Goal: Information Seeking & Learning: Learn about a topic

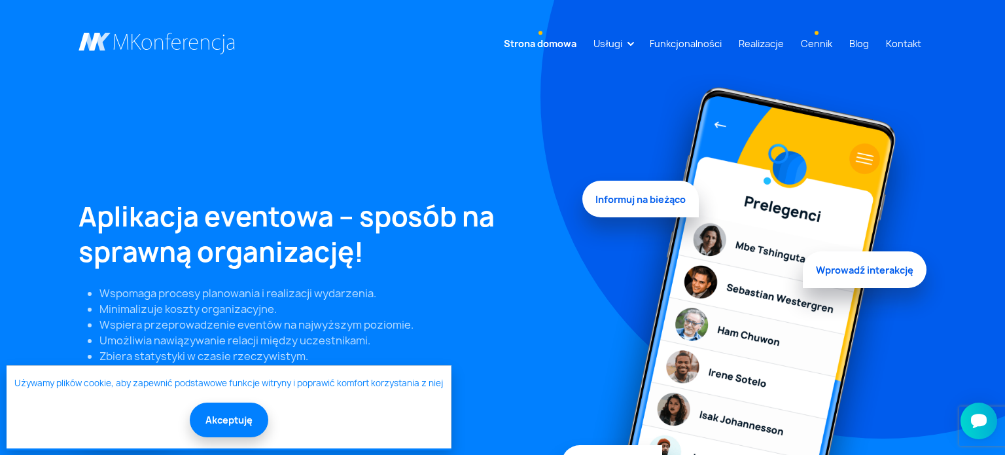
click at [821, 41] on link "Cennik" at bounding box center [817, 43] width 42 height 24
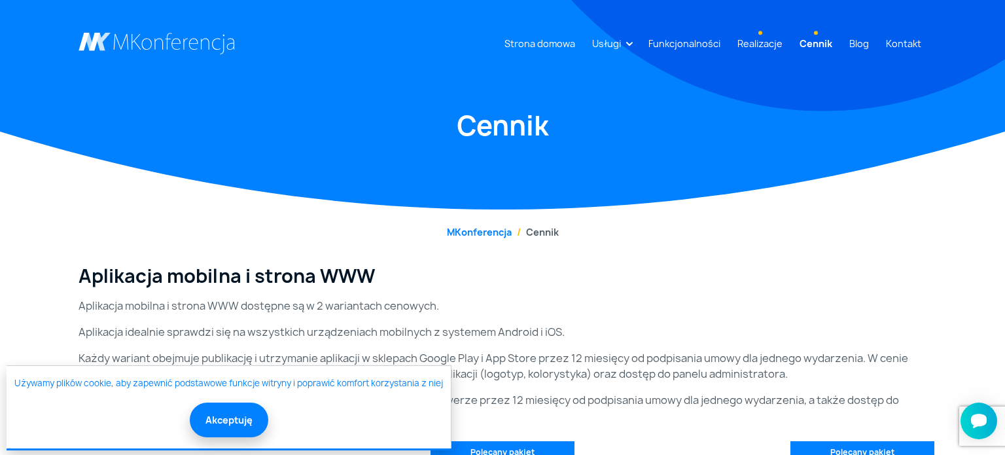
click at [763, 44] on link "Realizacje" at bounding box center [760, 43] width 56 height 24
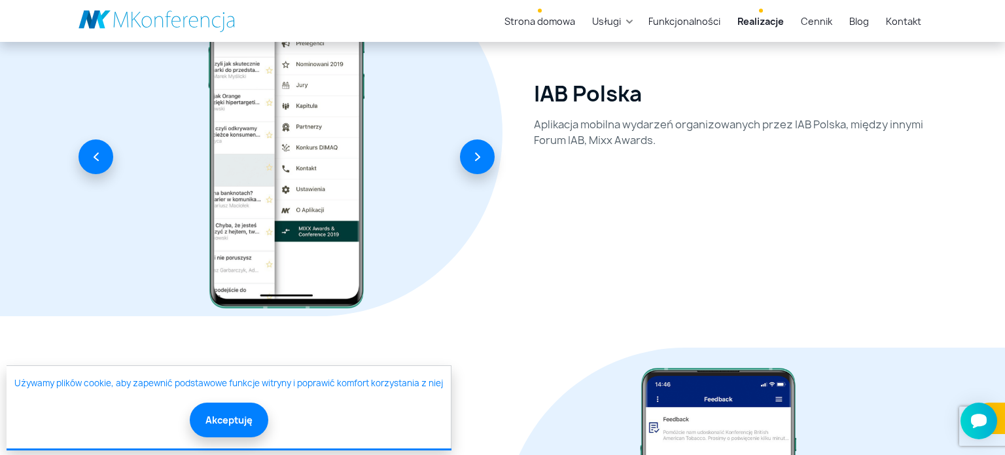
scroll to position [2262, 0]
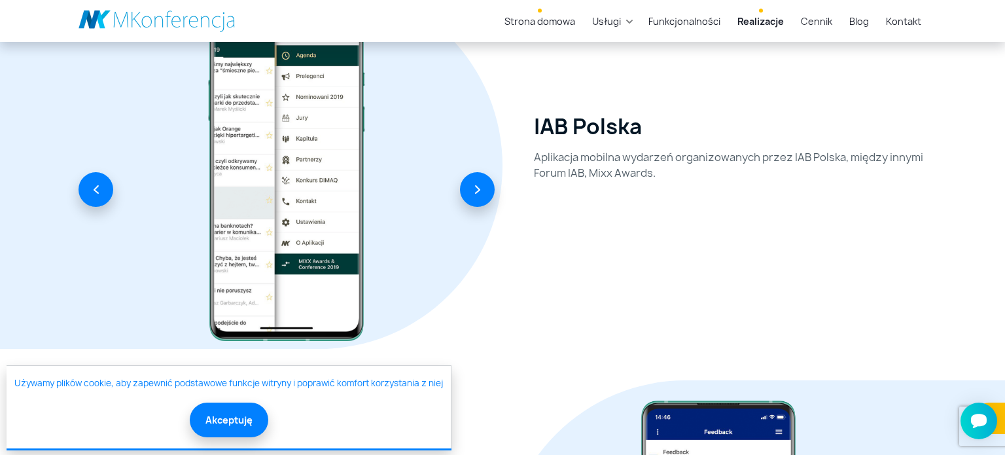
click at [553, 22] on link "Strona domowa" at bounding box center [539, 21] width 81 height 24
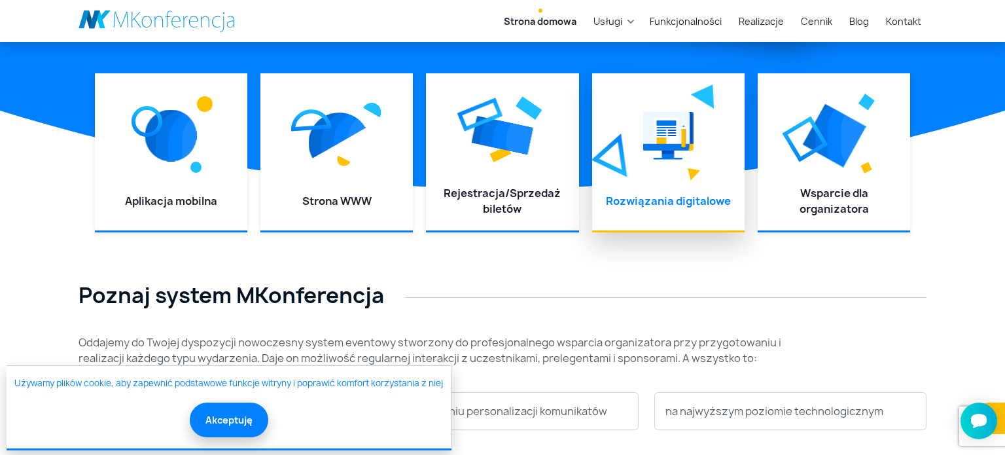
scroll to position [518, 0]
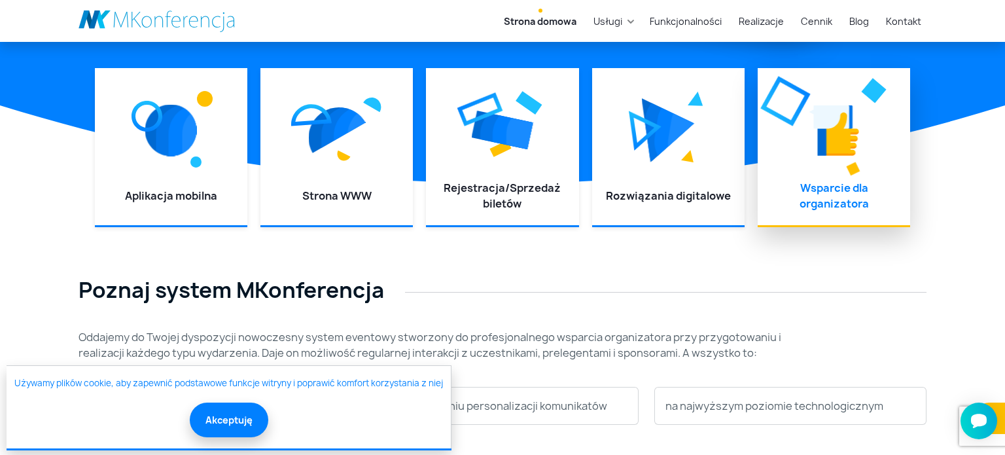
click at [820, 195] on div "Wsparcie dla organizatora" at bounding box center [834, 196] width 126 height 32
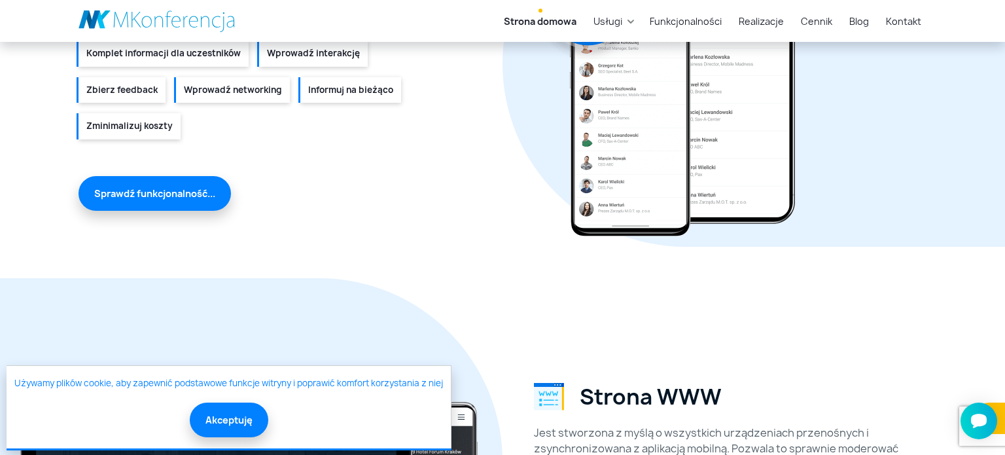
scroll to position [1602, 0]
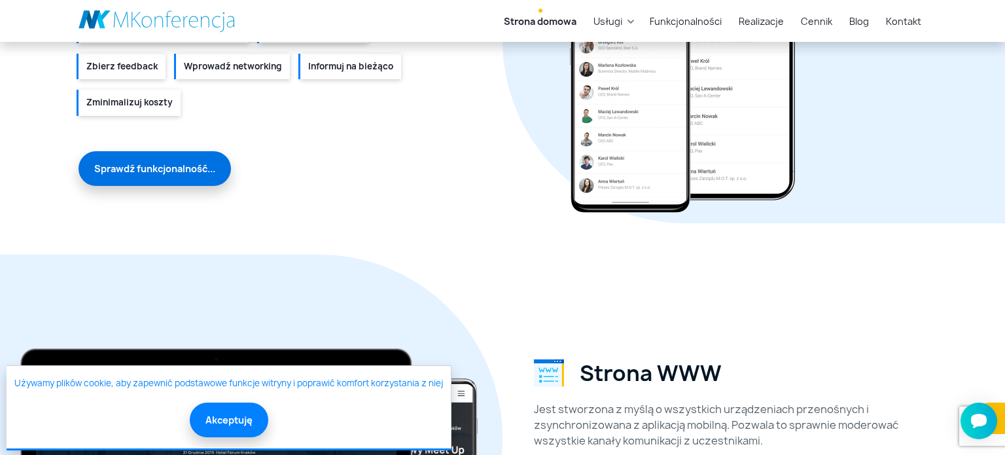
click at [178, 171] on link "Sprawdź funkcjonalność..." at bounding box center [155, 168] width 153 height 35
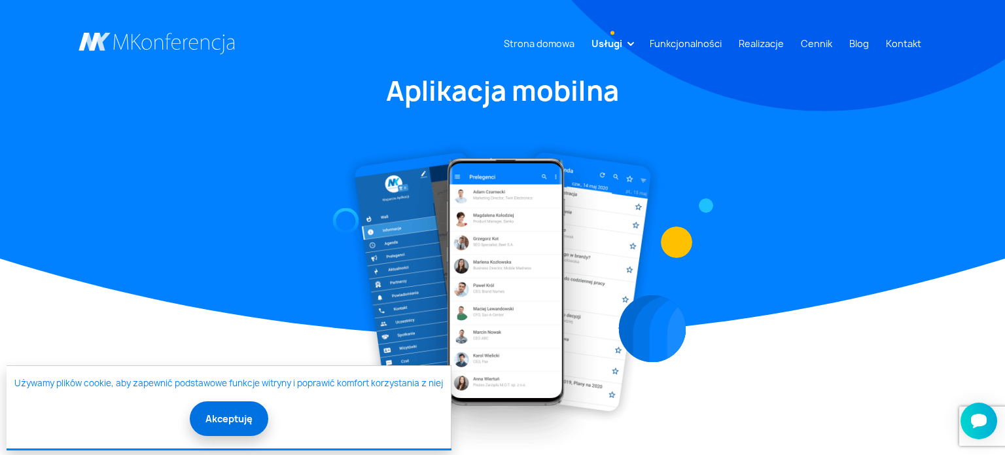
click at [246, 429] on button "Akceptuję" at bounding box center [229, 418] width 79 height 35
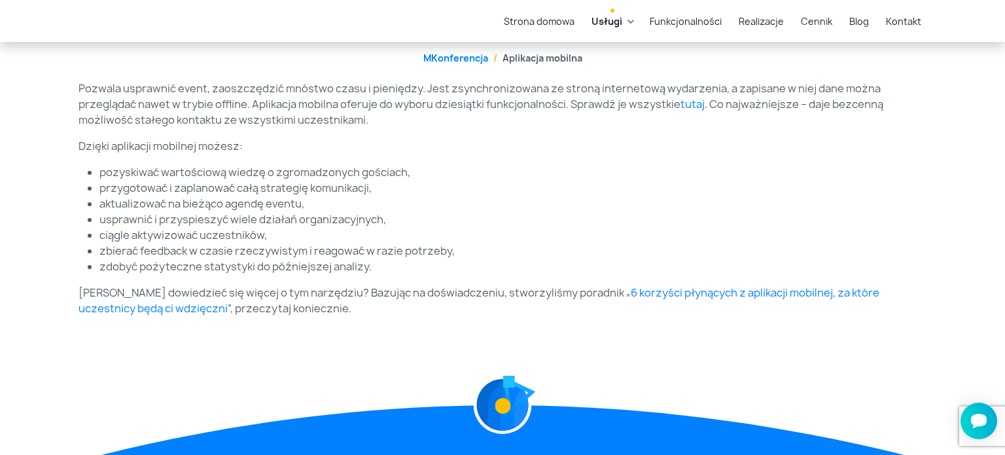
scroll to position [424, 0]
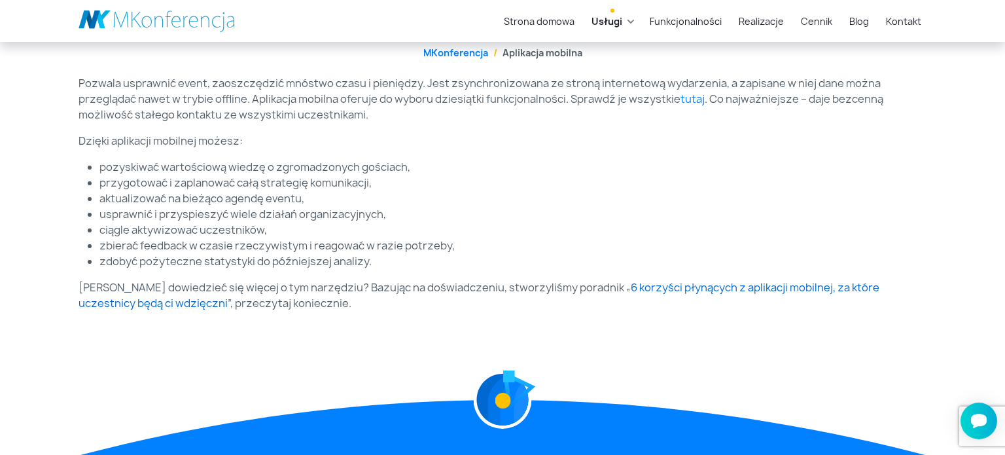
click at [783, 286] on link "6 korzyści płynących z aplikacji mobilnej, za które uczestnicy będą ci wdzięczni" at bounding box center [479, 295] width 801 height 30
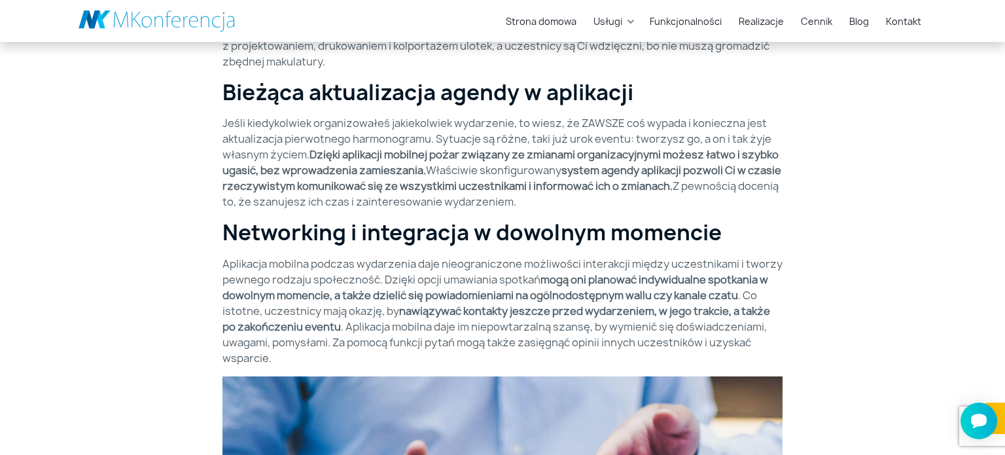
scroll to position [1410, 0]
